Goal: Information Seeking & Learning: Learn about a topic

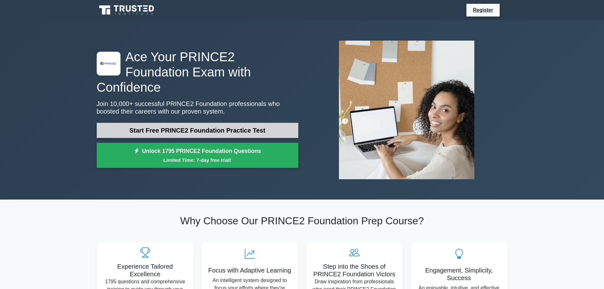
click at [182, 123] on link "Start Free PRINCE2 Foundation Practice Test" at bounding box center [198, 130] width 202 height 15
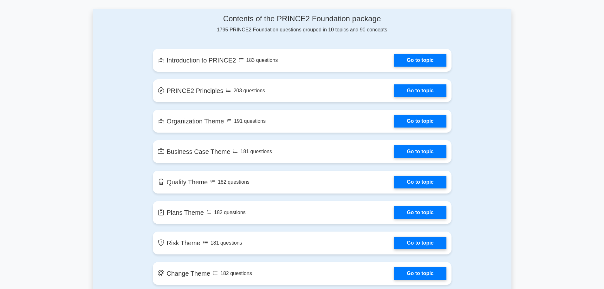
scroll to position [335, 0]
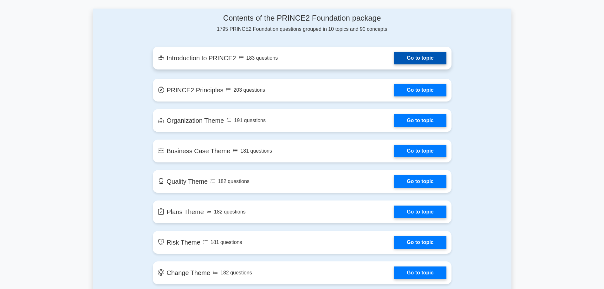
click at [416, 59] on link "Go to topic" at bounding box center [420, 58] width 52 height 13
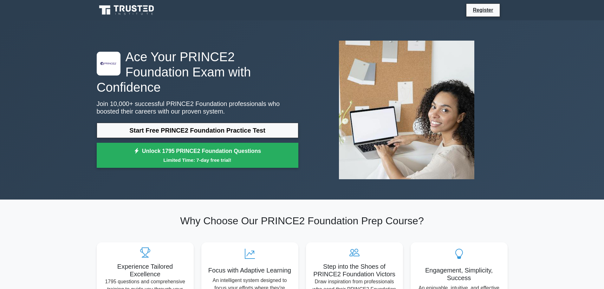
scroll to position [0, 0]
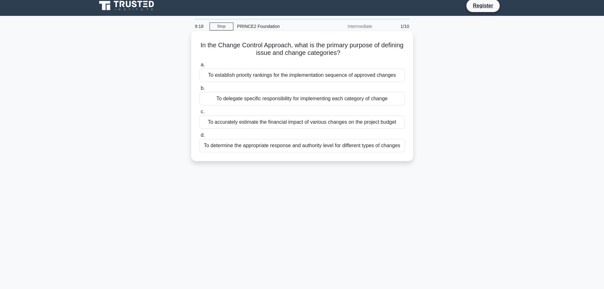
scroll to position [5, 0]
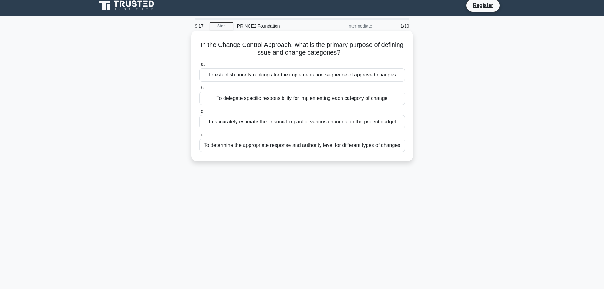
click at [289, 146] on div "To determine the appropriate response and authority level for different types o…" at bounding box center [302, 145] width 206 height 13
click at [199, 137] on input "d. To determine the appropriate response and authority level for different type…" at bounding box center [199, 135] width 0 height 4
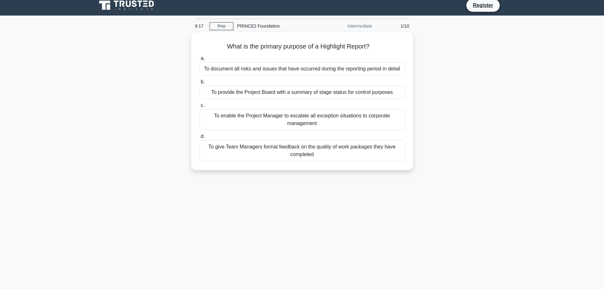
scroll to position [0, 0]
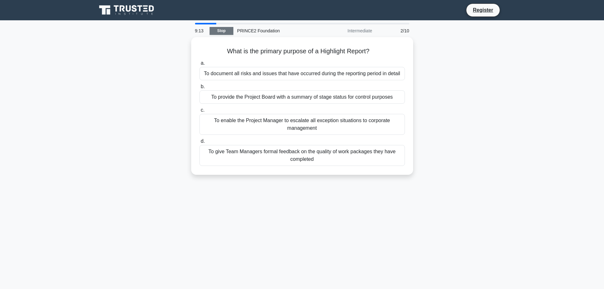
click at [216, 34] on link "Stop" at bounding box center [222, 31] width 24 height 8
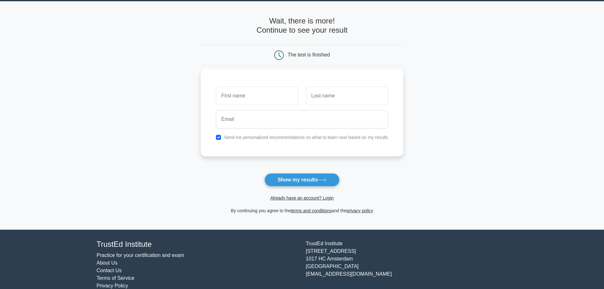
scroll to position [20, 0]
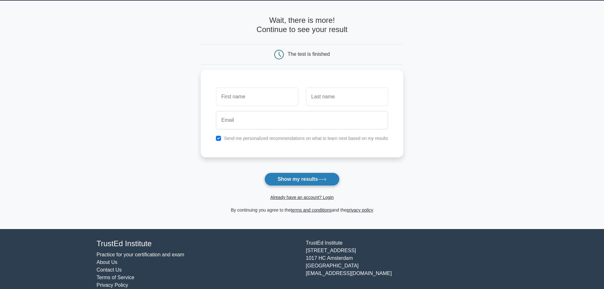
click at [283, 175] on button "Show my results" at bounding box center [302, 179] width 75 height 13
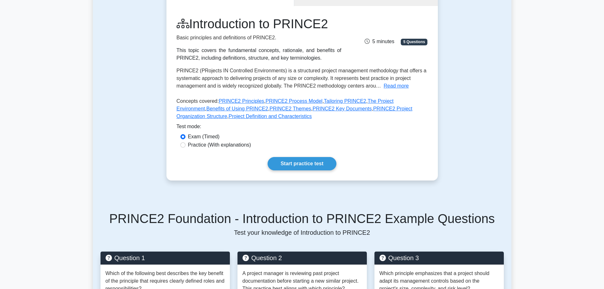
scroll to position [75, 0]
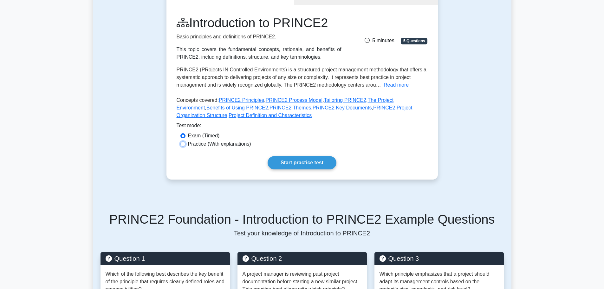
click at [182, 143] on input "Practice (With explanations)" at bounding box center [182, 143] width 5 height 5
radio input "true"
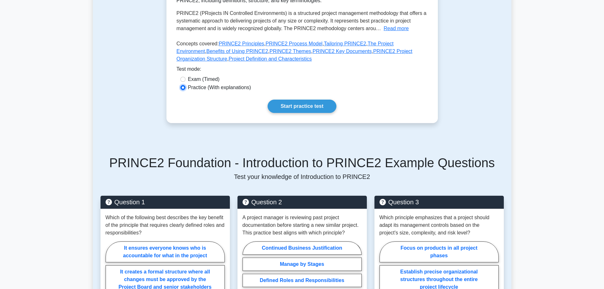
scroll to position [131, 0]
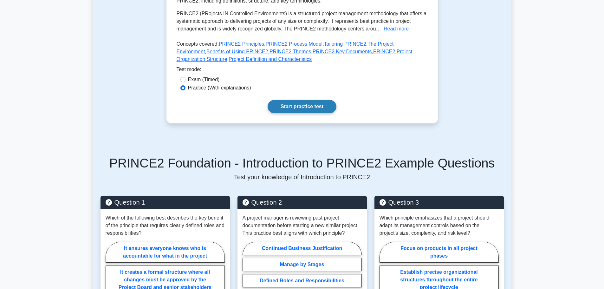
click at [306, 105] on link "Start practice test" at bounding box center [302, 106] width 69 height 13
